Goal: Check status: Check status

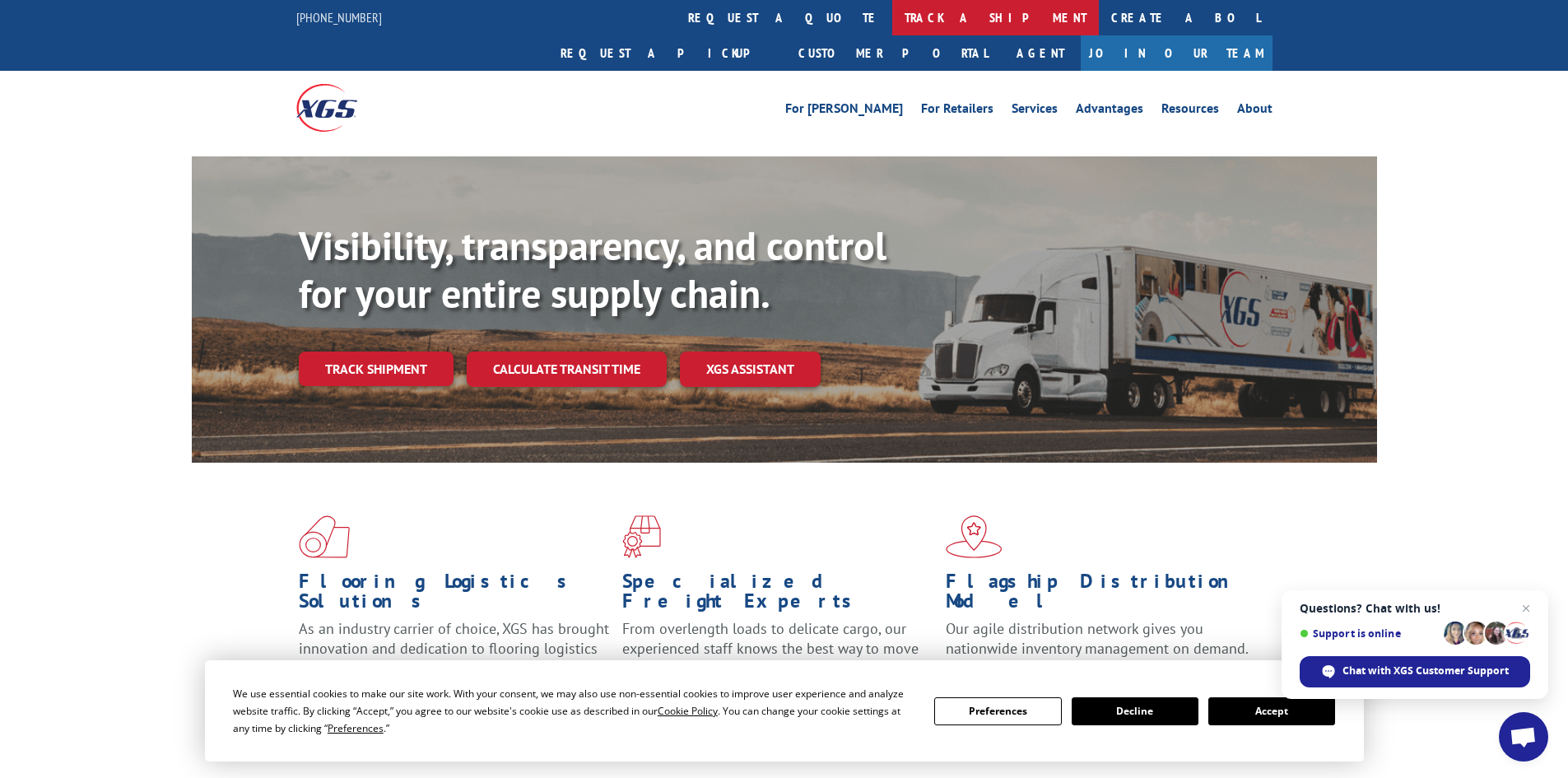
click at [892, 21] on link "track a shipment" at bounding box center [995, 18] width 206 height 35
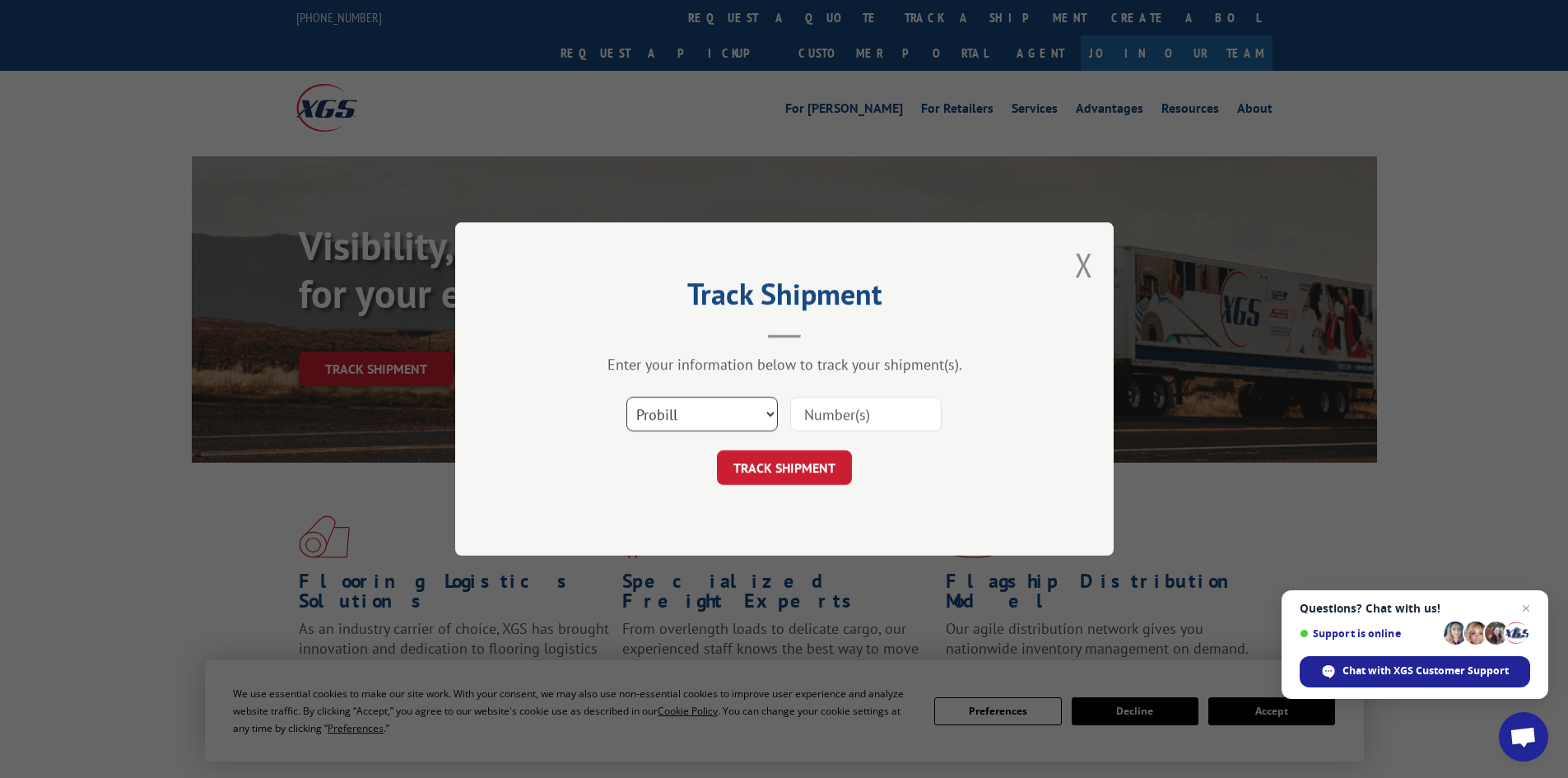
click at [753, 411] on select "Select category... Probill BOL PO" at bounding box center [702, 414] width 152 height 35
select select "bol"
click at [626, 397] on select "Select category... Probill BOL PO" at bounding box center [702, 414] width 152 height 35
click at [843, 406] on input at bounding box center [866, 414] width 152 height 35
type input "7046090"
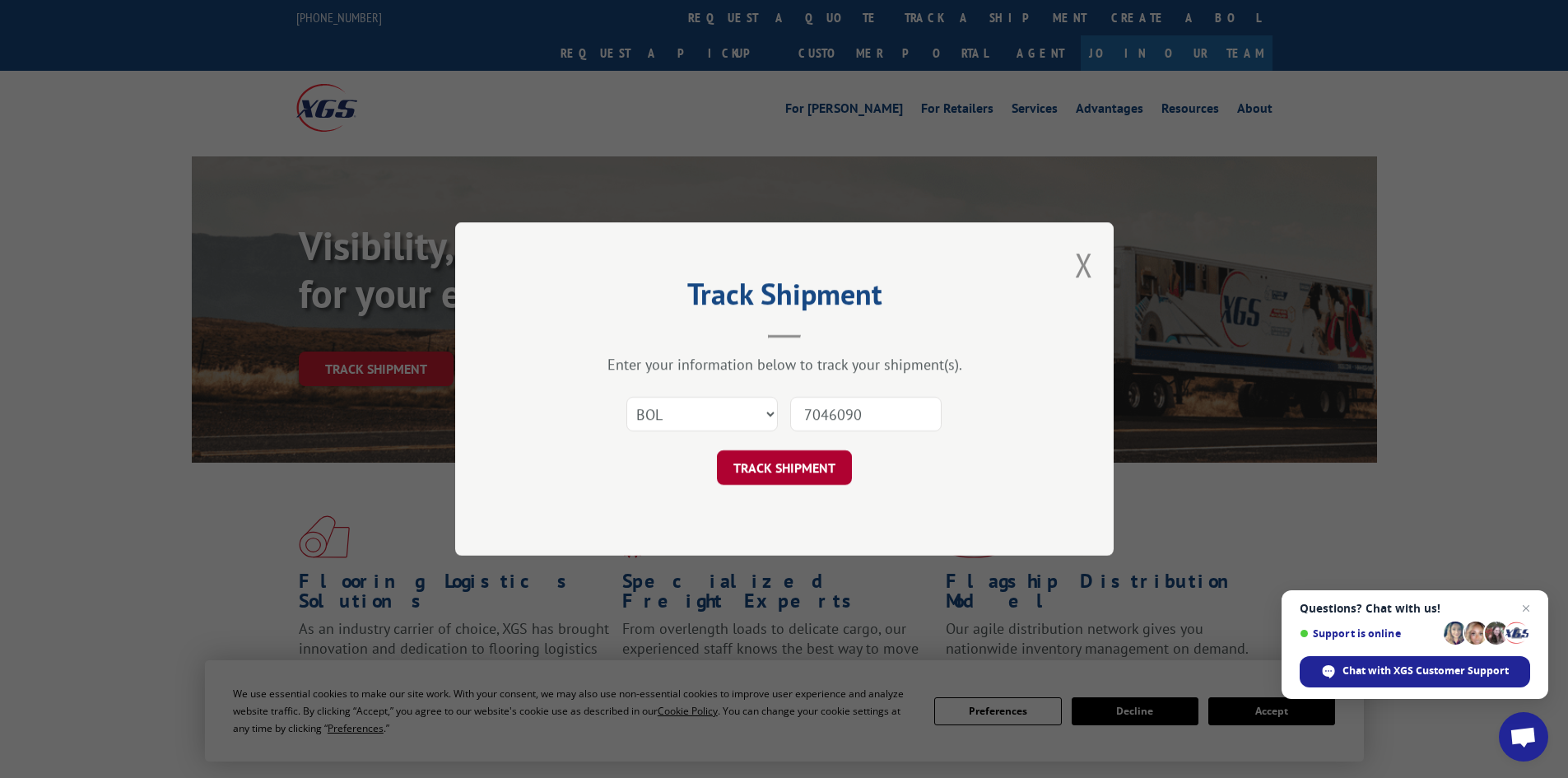
click at [781, 475] on button "TRACK SHIPMENT" at bounding box center [784, 468] width 135 height 35
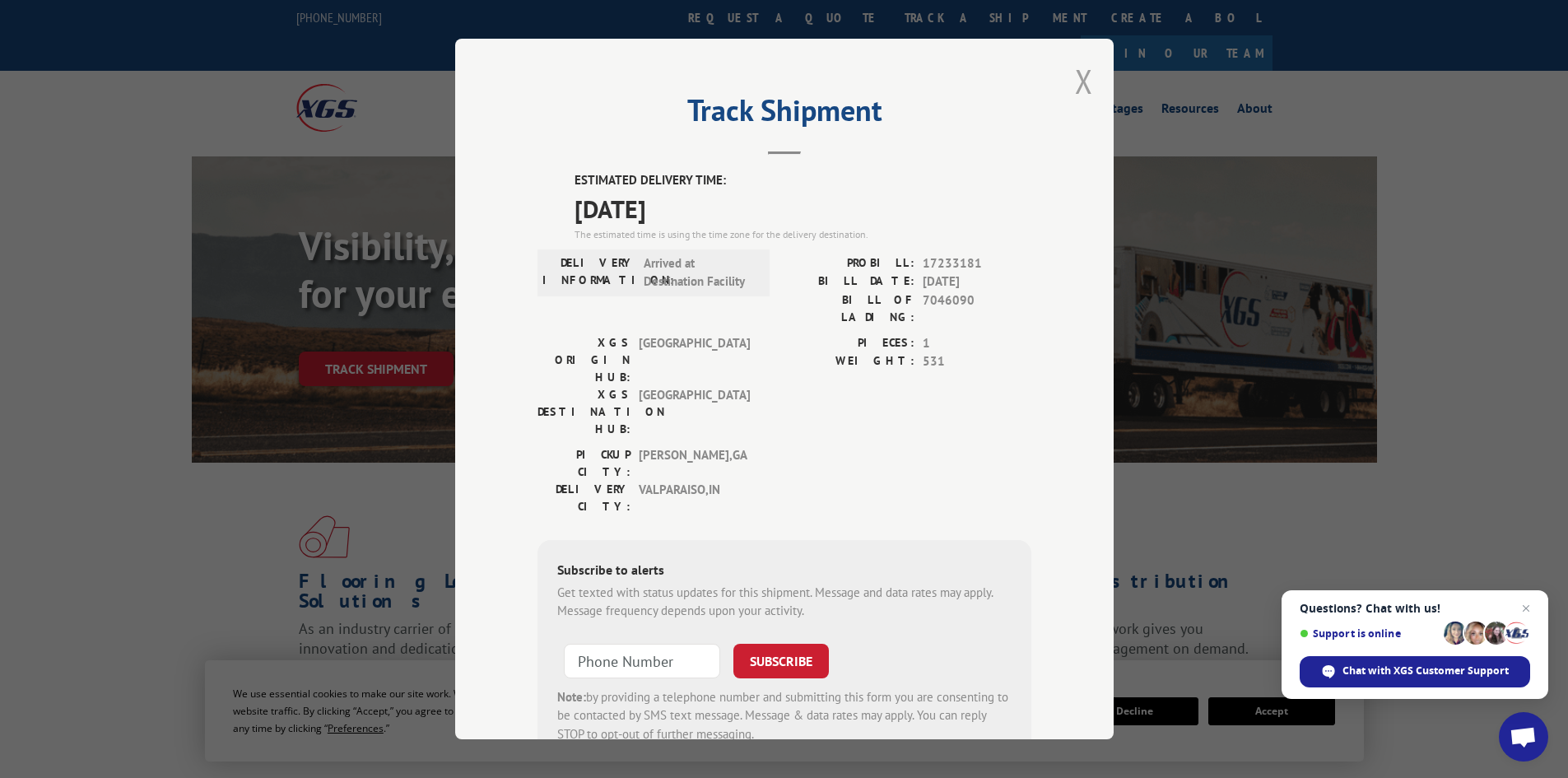
click at [1075, 88] on button "Close modal" at bounding box center [1084, 81] width 18 height 44
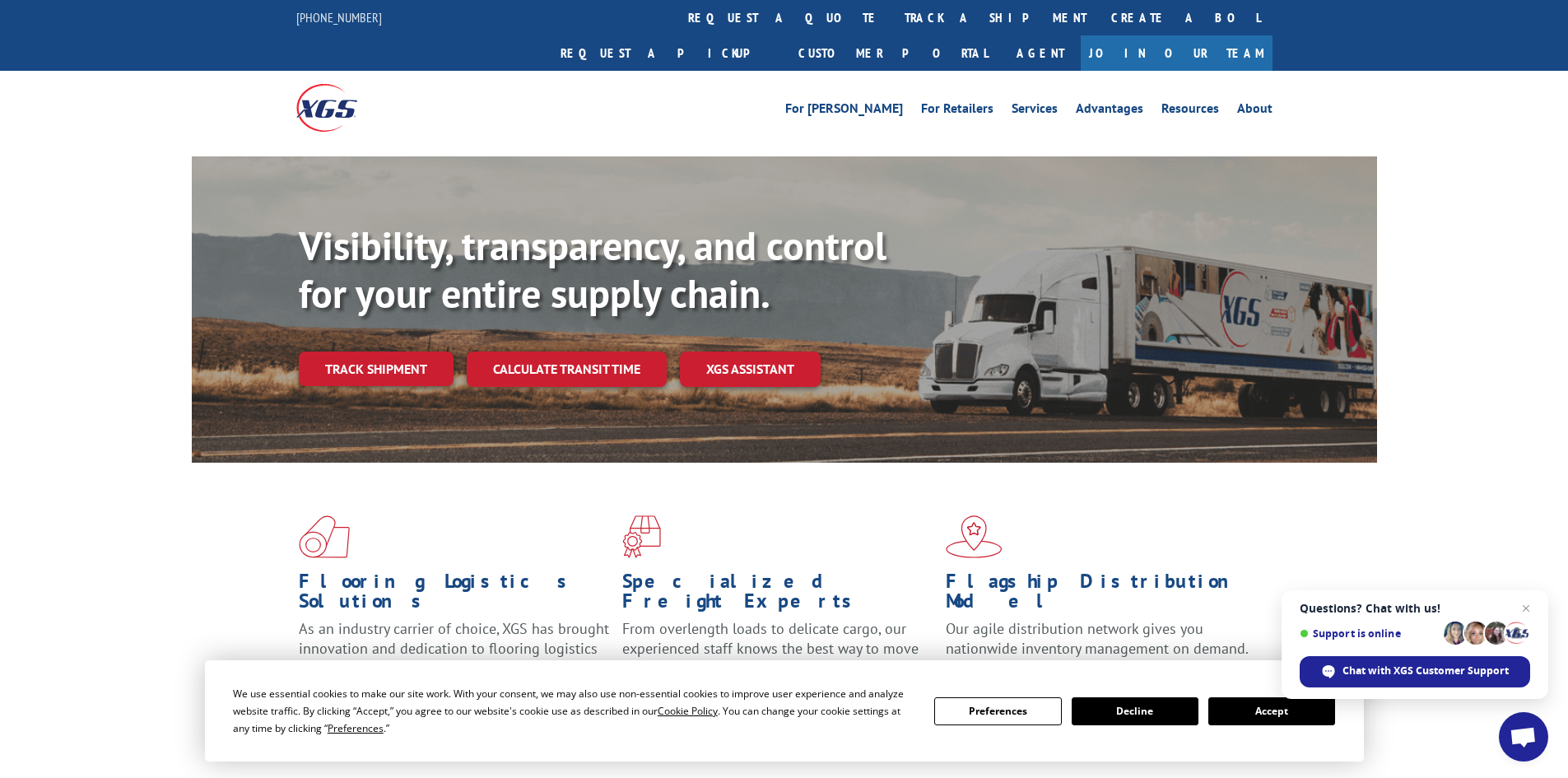
click at [892, 17] on link "track a shipment" at bounding box center [995, 18] width 206 height 35
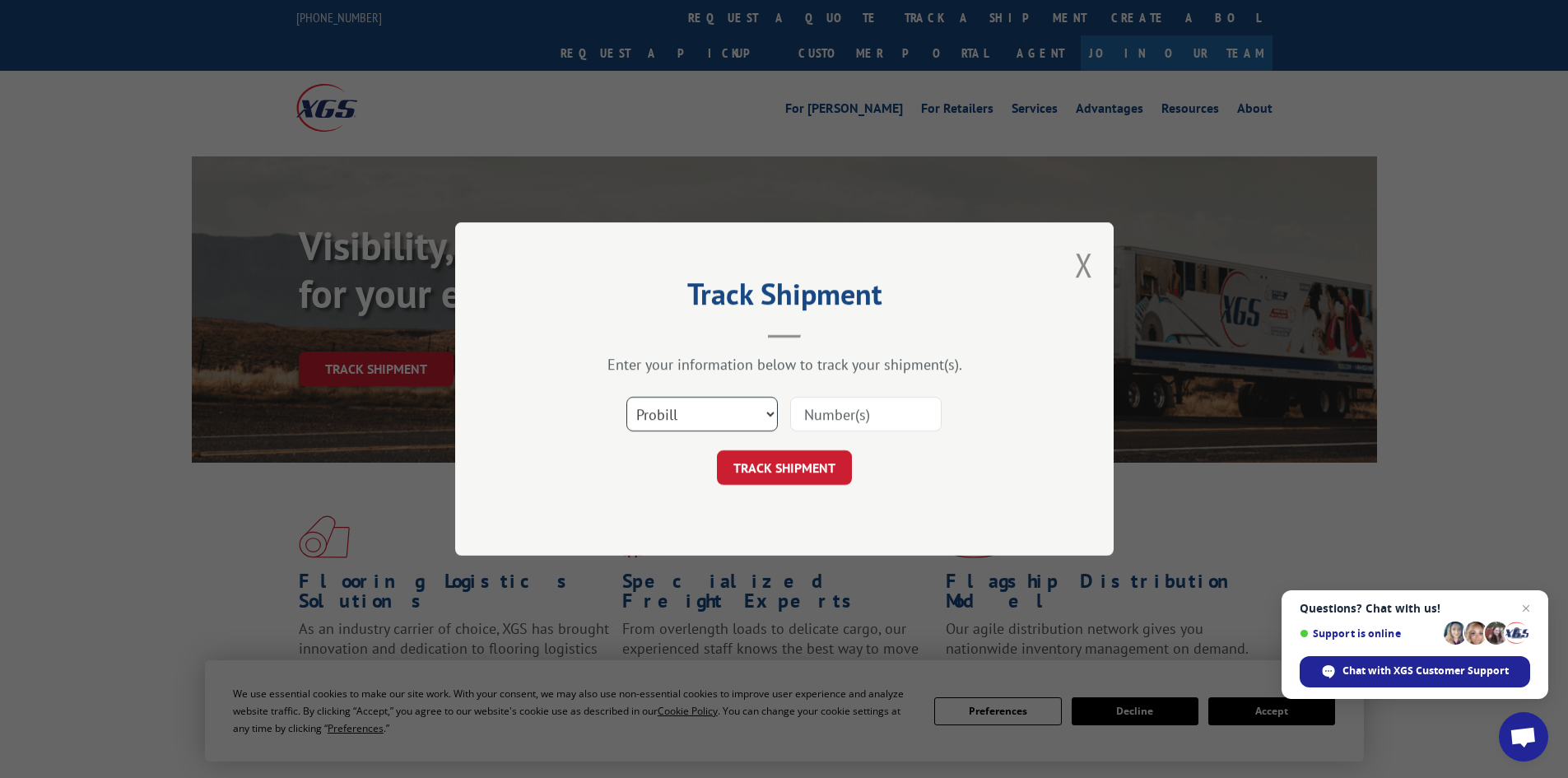
click at [675, 414] on select "Select category... Probill BOL PO" at bounding box center [702, 414] width 152 height 35
select select "bol"
click at [626, 397] on select "Select category... Probill BOL PO" at bounding box center [702, 414] width 152 height 35
click at [843, 407] on input at bounding box center [866, 414] width 152 height 35
type input "7050113"
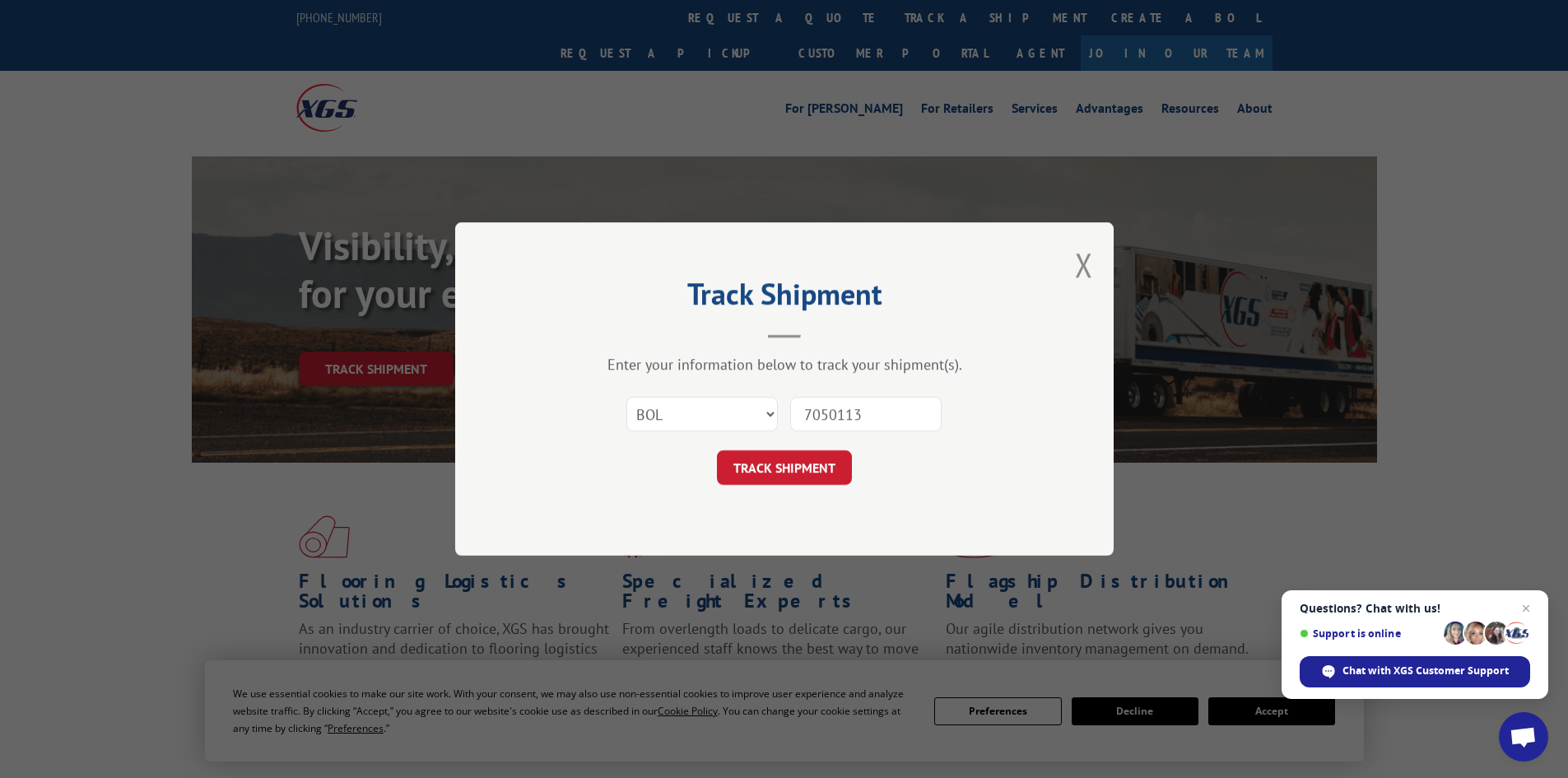
click at [828, 473] on button "TRACK SHIPMENT" at bounding box center [784, 468] width 135 height 35
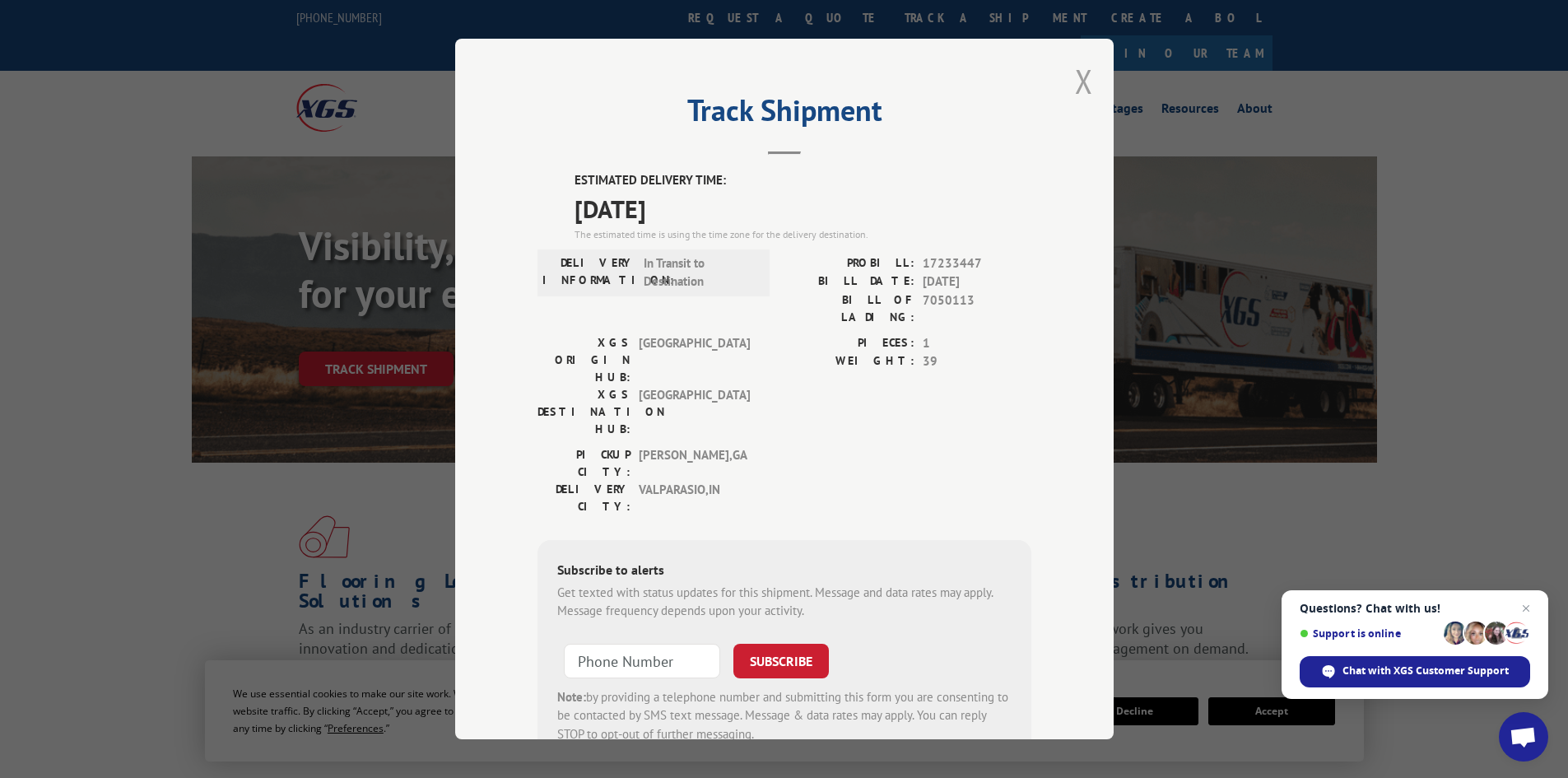
click at [1075, 88] on button "Close modal" at bounding box center [1084, 81] width 18 height 44
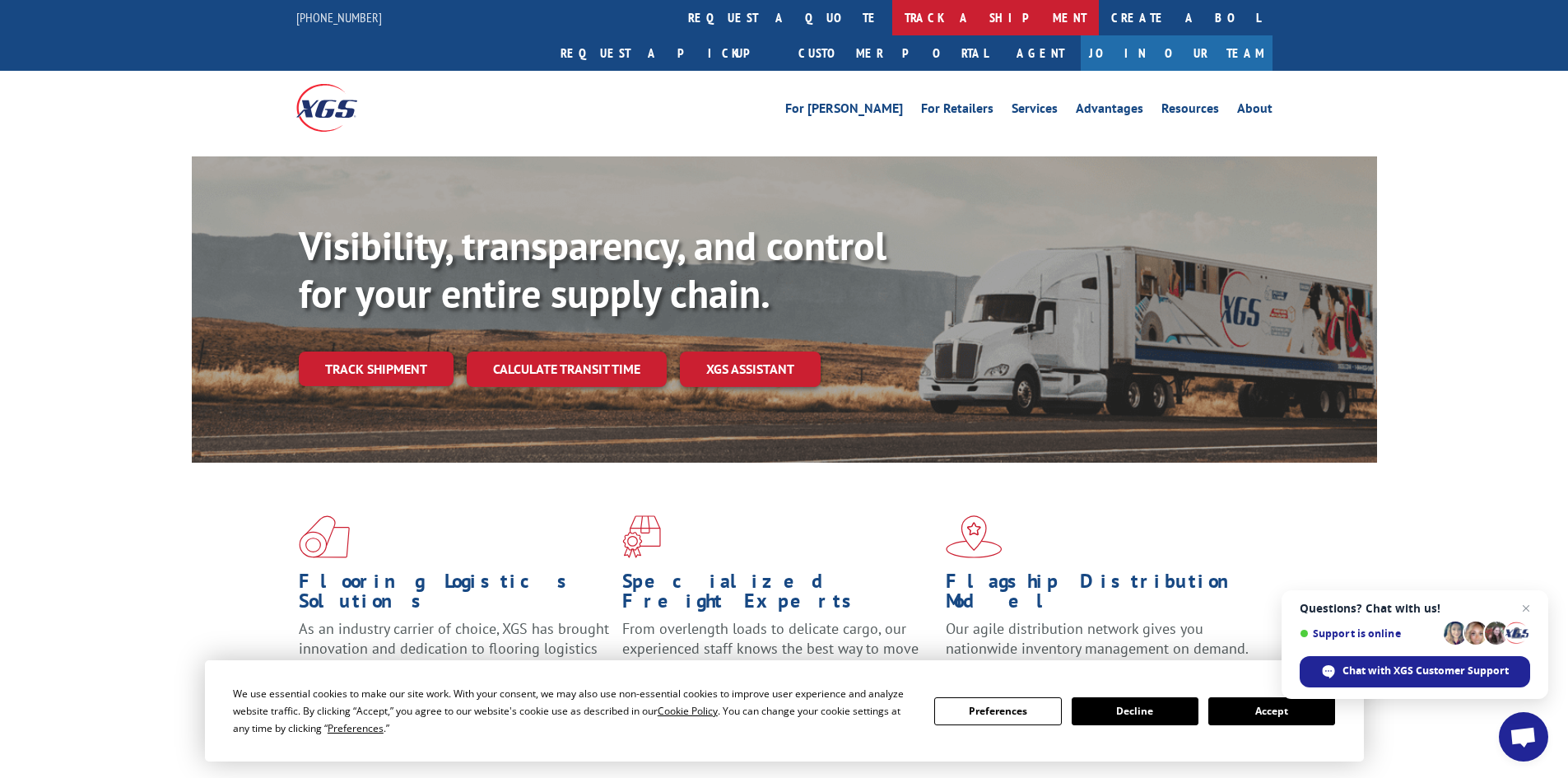
click at [892, 17] on link "track a shipment" at bounding box center [995, 18] width 206 height 35
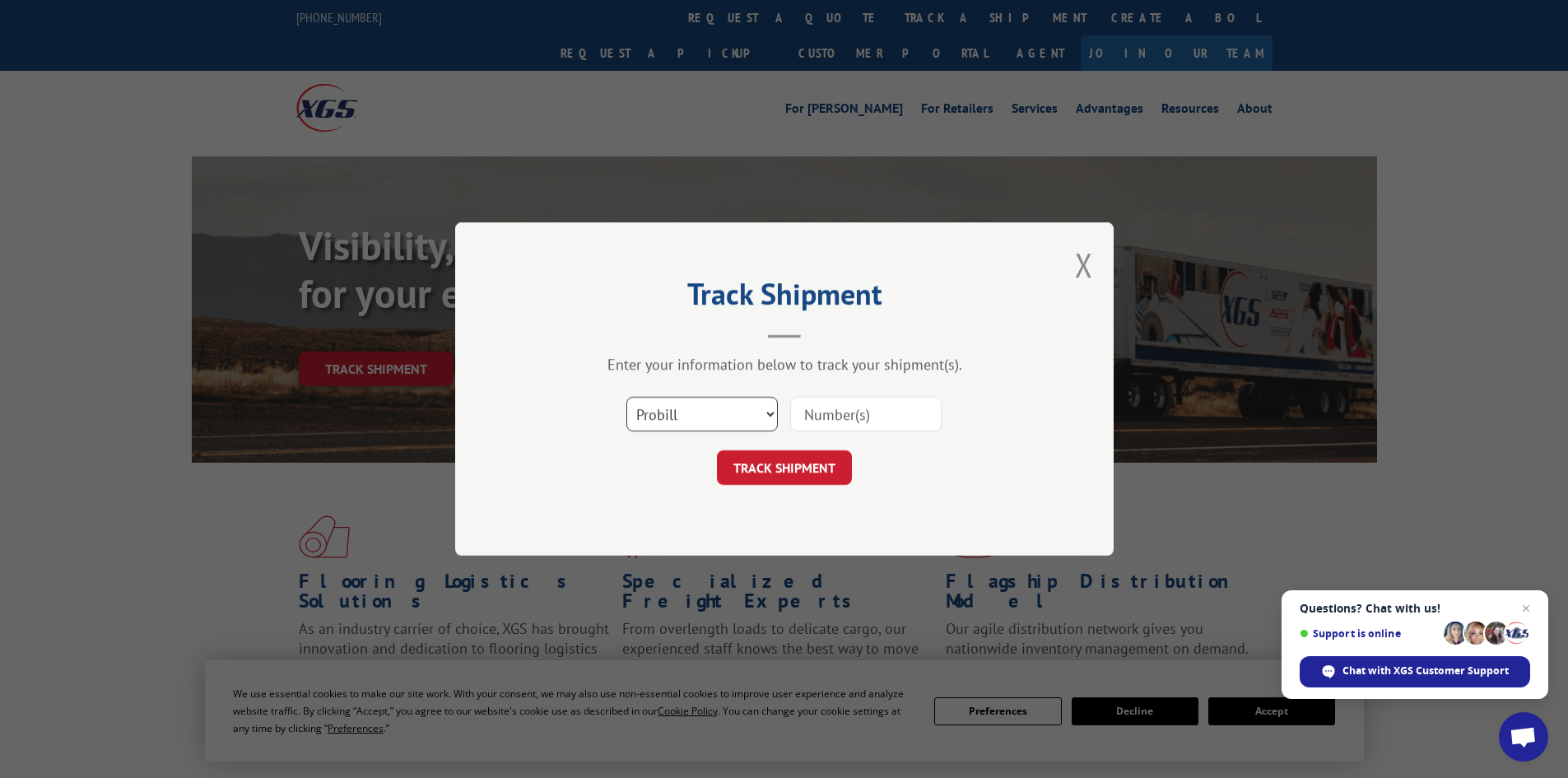
click at [745, 415] on select "Select category... Probill BOL PO" at bounding box center [702, 414] width 152 height 35
select select "bol"
click at [626, 397] on select "Select category... Probill BOL PO" at bounding box center [702, 414] width 152 height 35
click at [815, 408] on input at bounding box center [866, 414] width 152 height 35
type input "7046710"
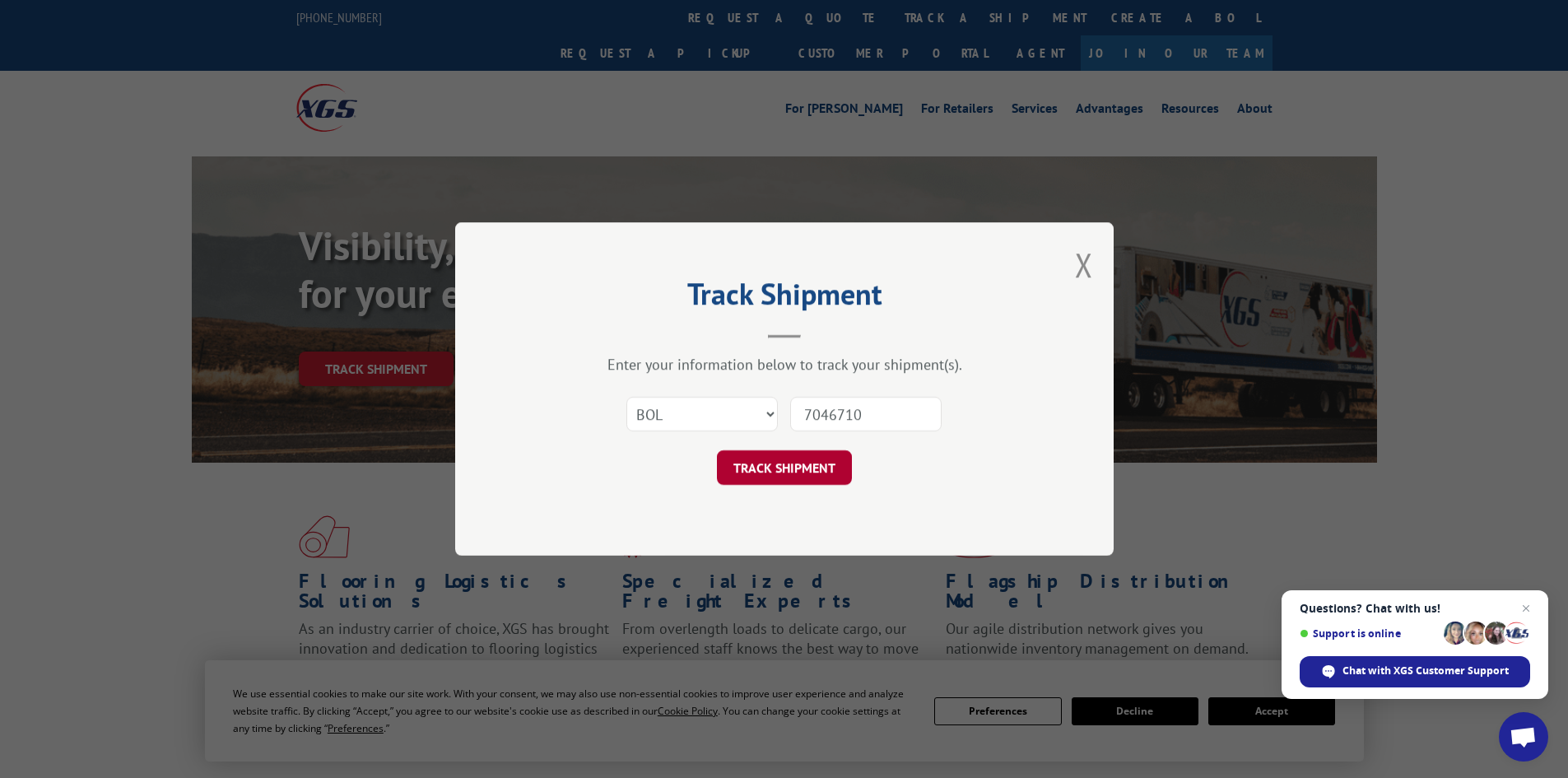
click at [785, 468] on button "TRACK SHIPMENT" at bounding box center [784, 468] width 135 height 35
